Goal: Transaction & Acquisition: Book appointment/travel/reservation

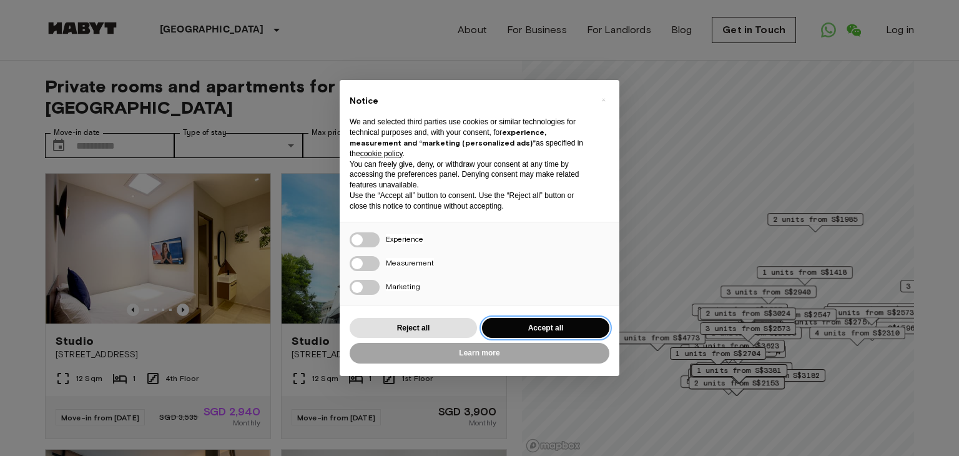
click at [532, 321] on button "Accept all" at bounding box center [545, 328] width 127 height 21
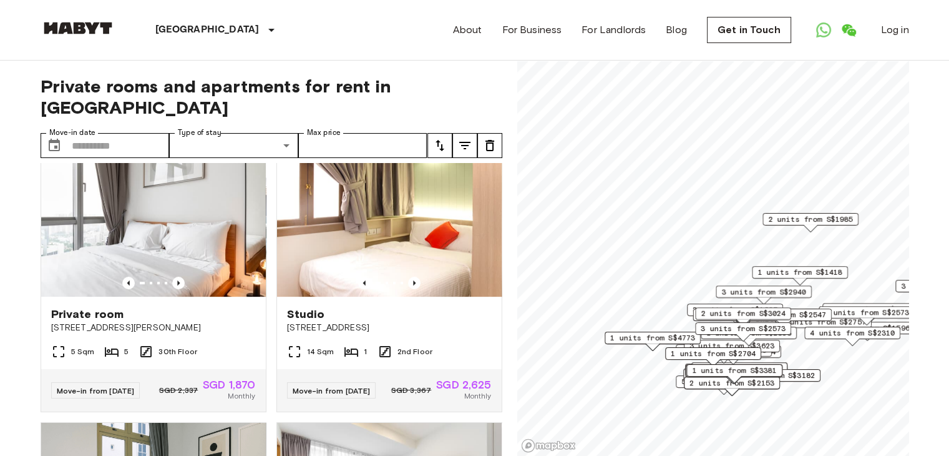
scroll to position [579, 0]
click at [177, 308] on div "Private room" at bounding box center [153, 313] width 205 height 15
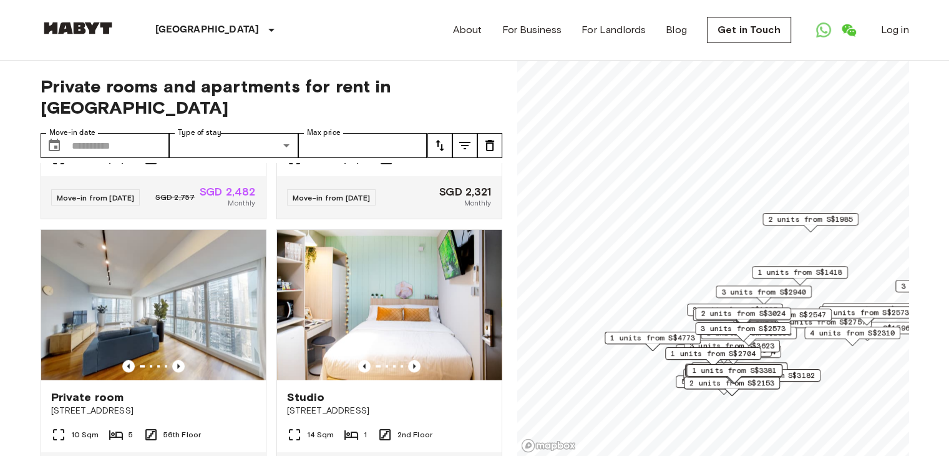
scroll to position [1875, 0]
click at [112, 133] on input "Move-in date" at bounding box center [121, 145] width 98 height 25
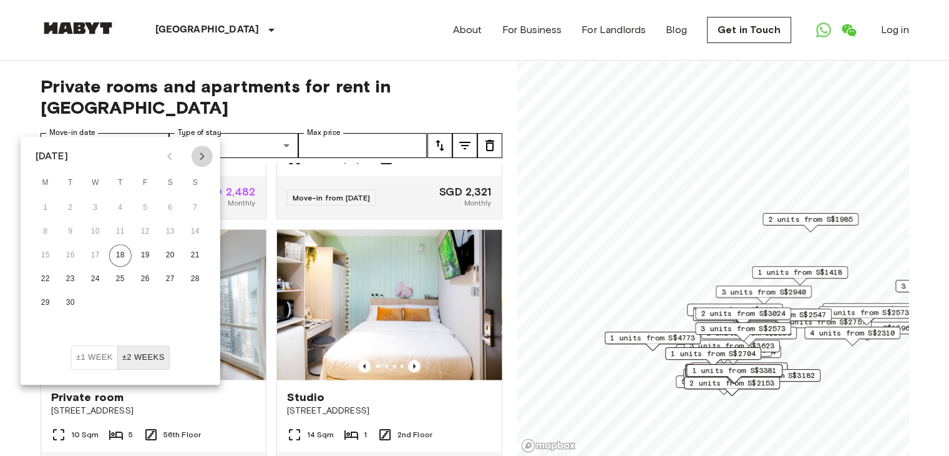
click at [202, 158] on icon "Next month" at bounding box center [202, 155] width 4 height 7
click at [92, 210] on button "1" at bounding box center [95, 208] width 22 height 22
type input "**********"
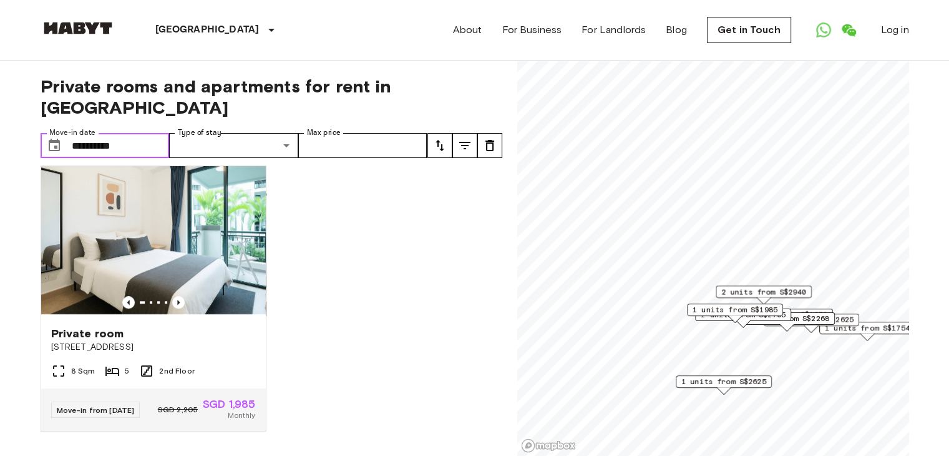
scroll to position [1164, 0]
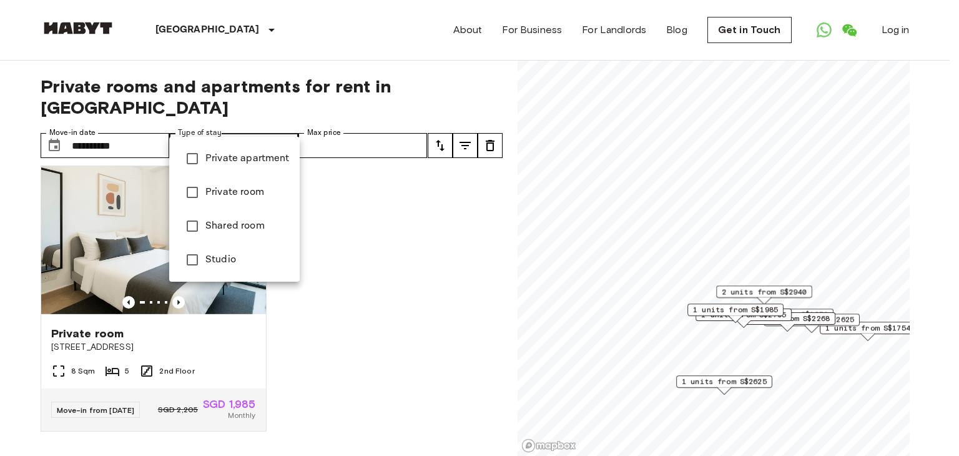
click at [255, 151] on span "Private apartment" at bounding box center [247, 158] width 84 height 15
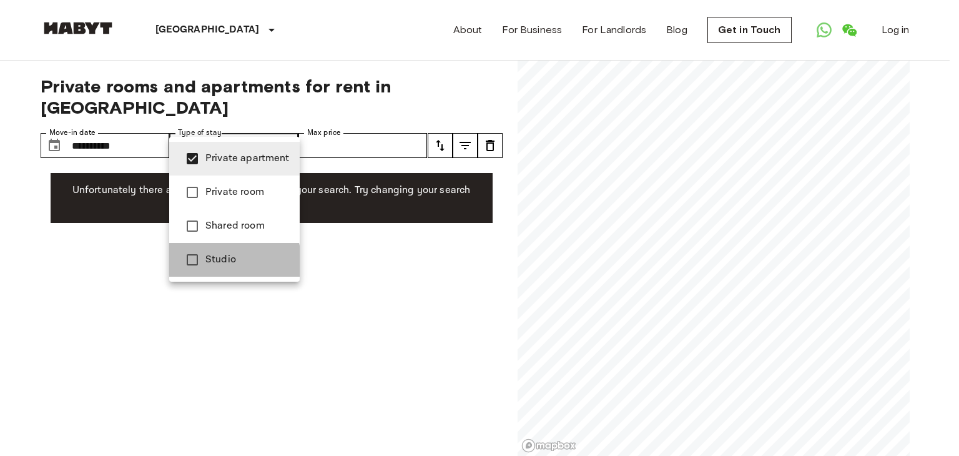
click at [214, 263] on span "Studio" at bounding box center [247, 259] width 84 height 15
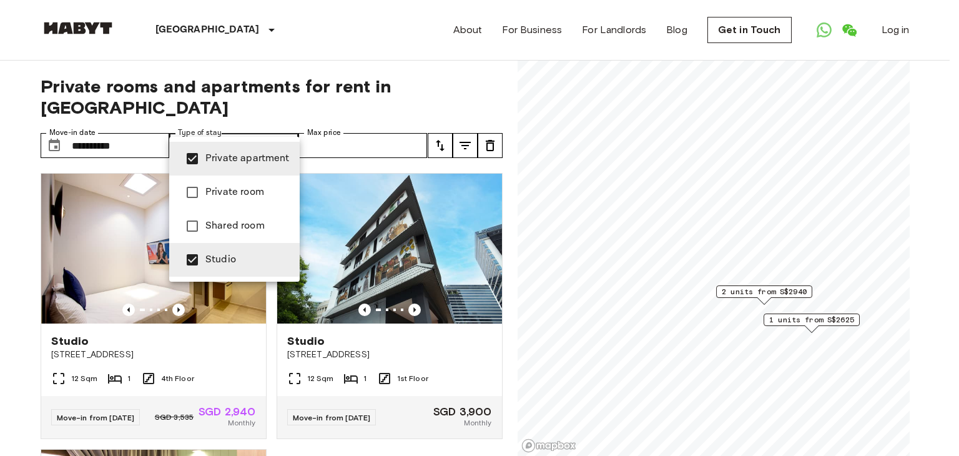
click at [384, 99] on div at bounding box center [479, 228] width 959 height 456
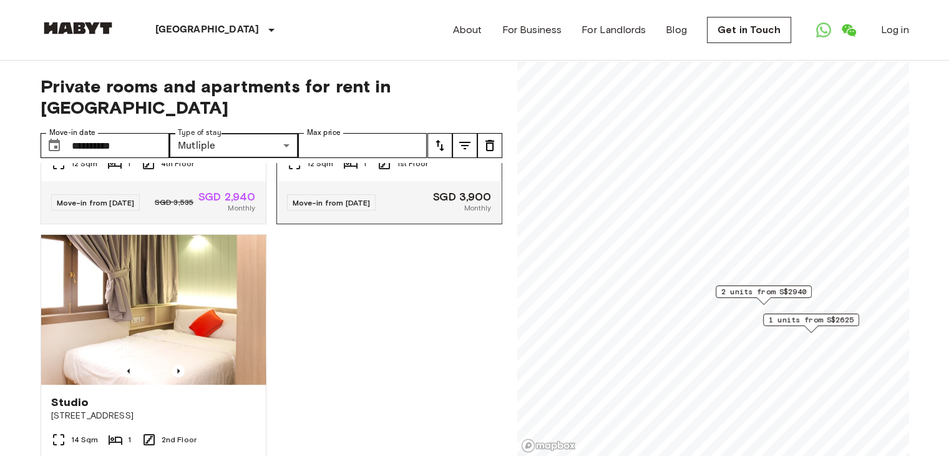
scroll to position [301, 0]
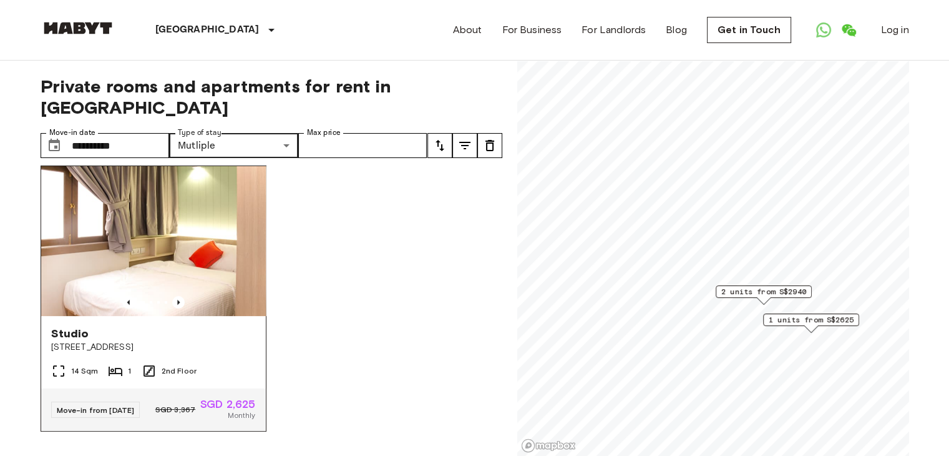
click at [199, 245] on img at bounding box center [153, 241] width 225 height 150
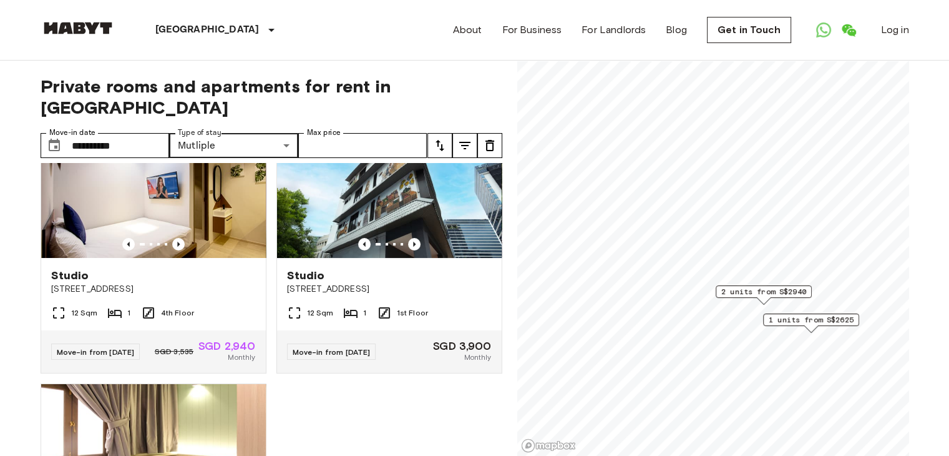
scroll to position [0, 0]
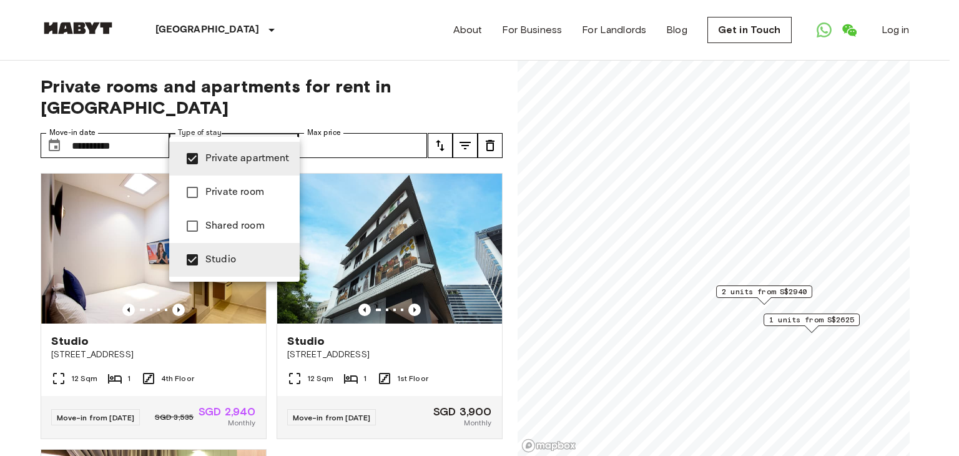
click at [210, 260] on span "Studio" at bounding box center [247, 259] width 84 height 15
click at [247, 155] on span "Private apartment" at bounding box center [247, 158] width 84 height 15
type input "******"
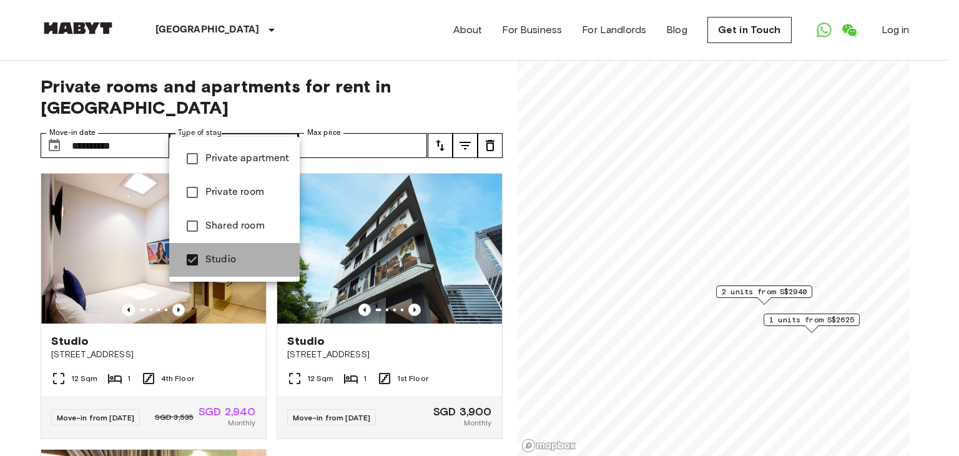
click at [223, 267] on span "Studio" at bounding box center [247, 259] width 84 height 15
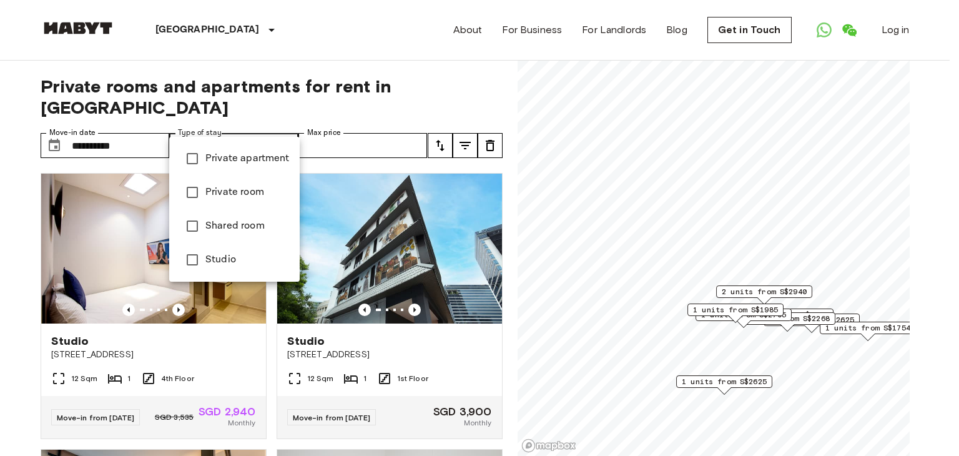
click at [720, 308] on div at bounding box center [479, 228] width 959 height 456
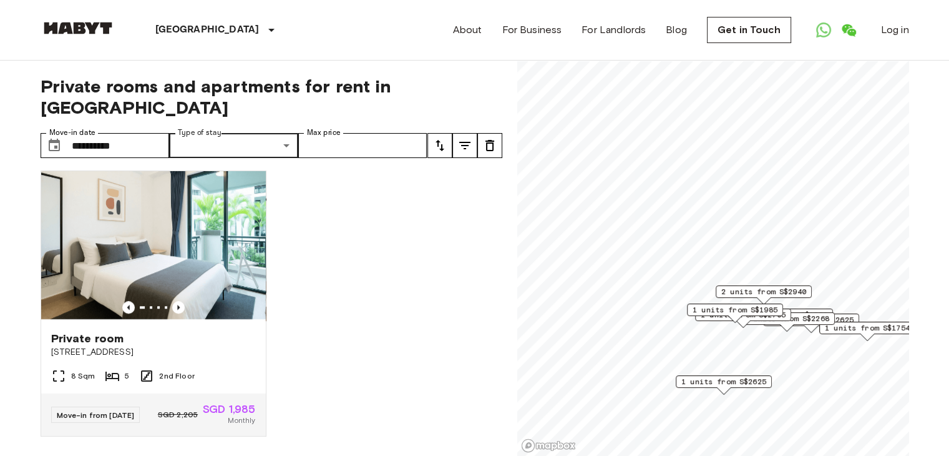
scroll to position [1164, 0]
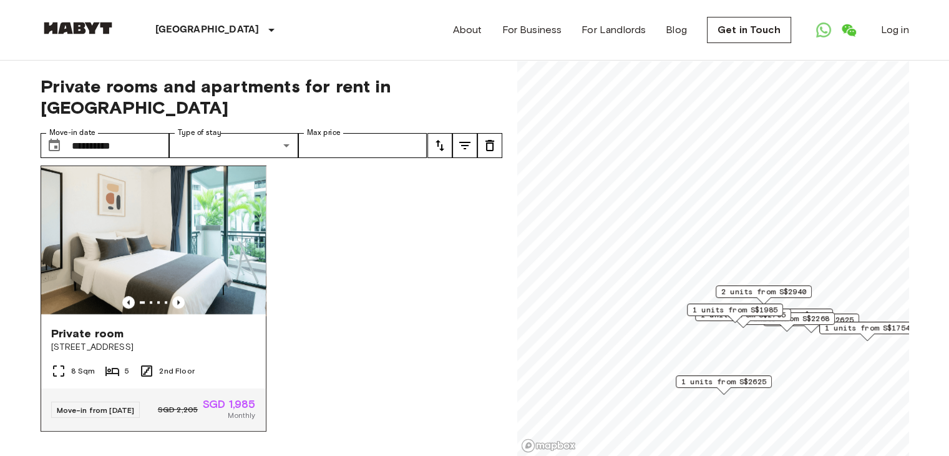
click at [195, 326] on div "Private room" at bounding box center [153, 333] width 205 height 15
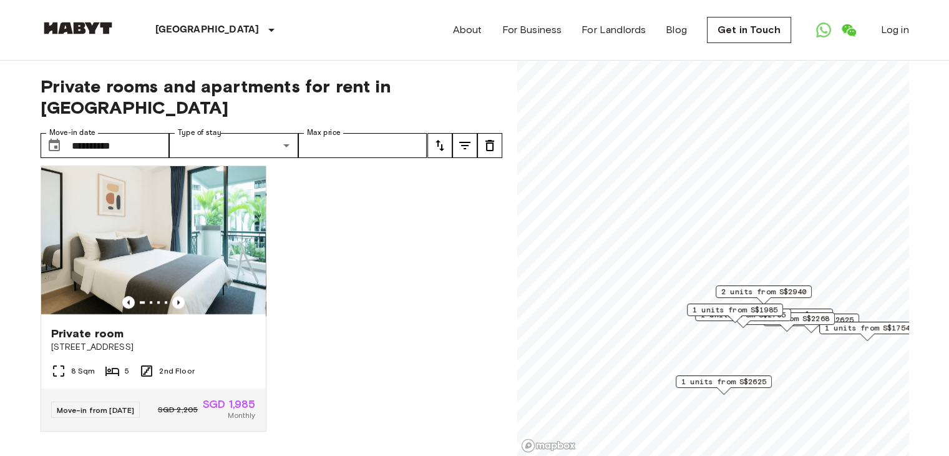
scroll to position [1037, 0]
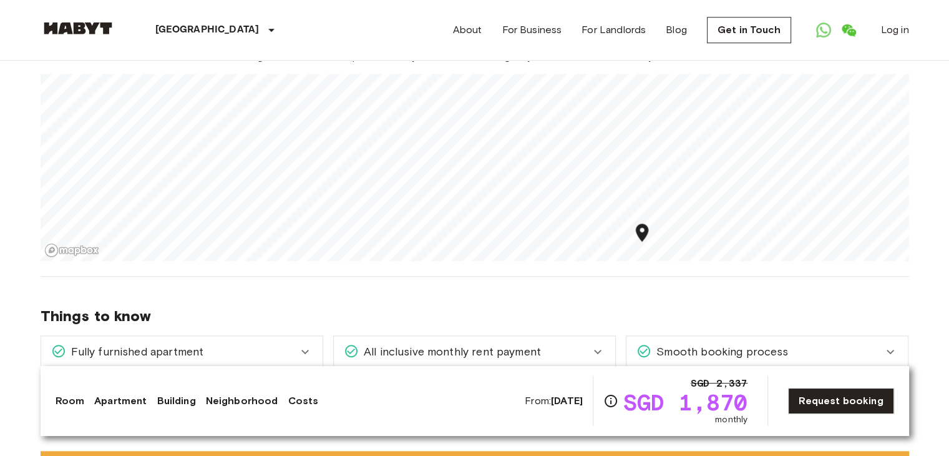
scroll to position [1114, 0]
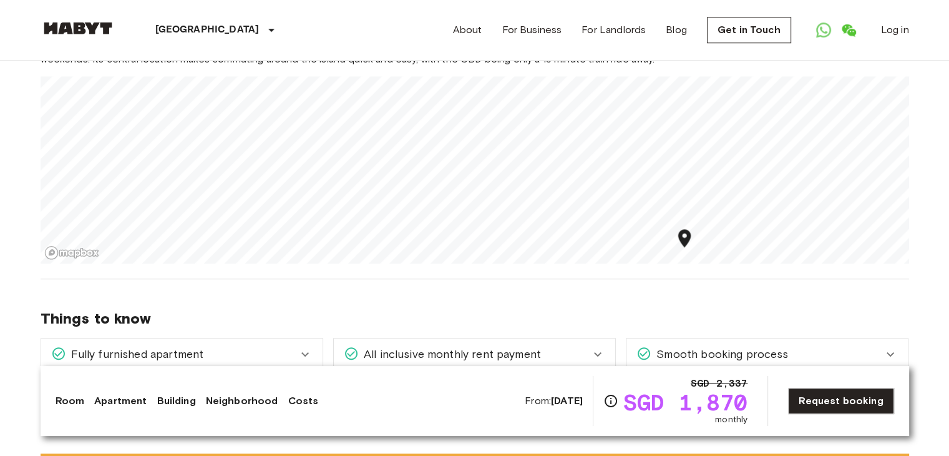
click at [135, 401] on link "Apartment" at bounding box center [120, 400] width 52 height 15
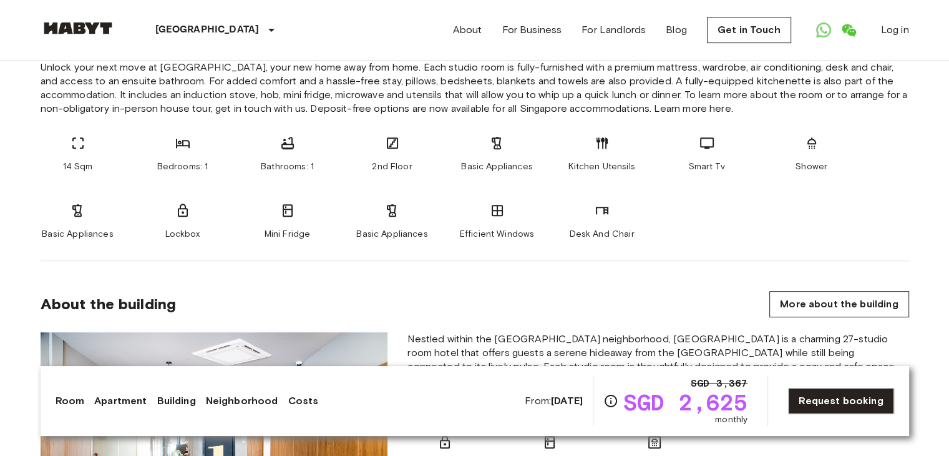
scroll to position [498, 0]
